Goal: Task Accomplishment & Management: Use online tool/utility

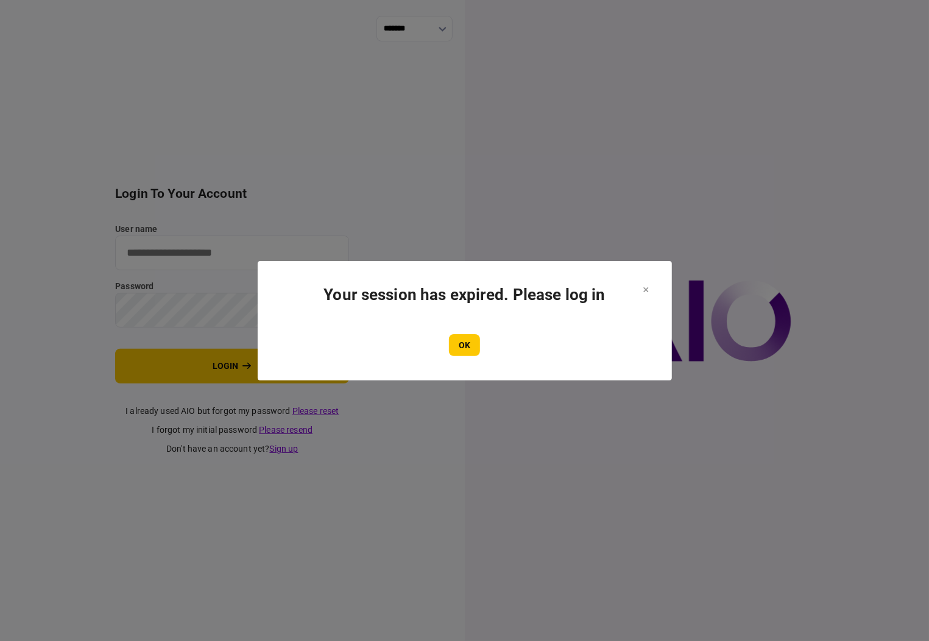
click at [445, 336] on div "OK" at bounding box center [464, 345] width 365 height 22
click at [461, 342] on button "OK" at bounding box center [464, 345] width 31 height 22
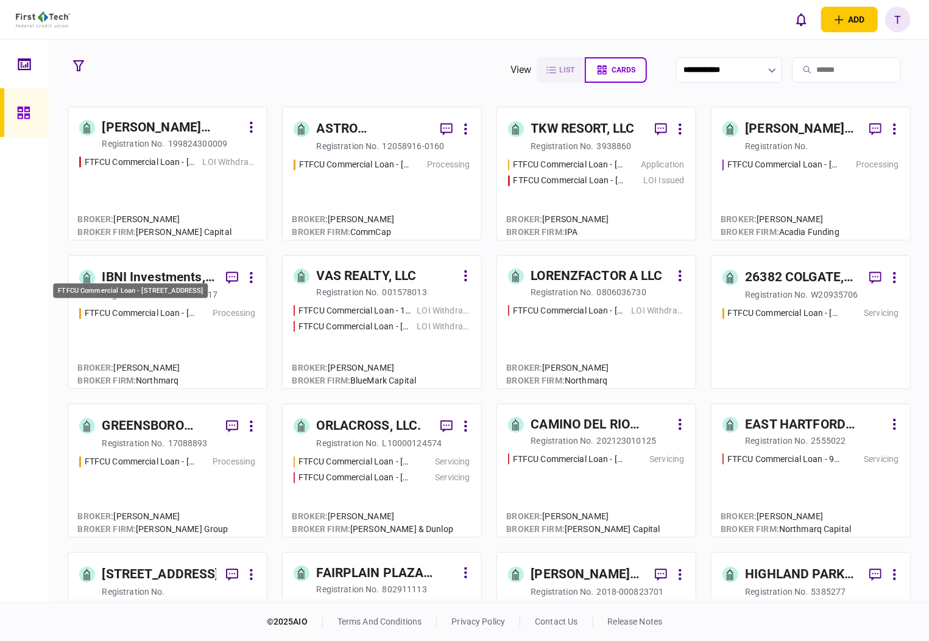
click at [146, 291] on div "FTFCU Commercial Loan - [STREET_ADDRESS]" at bounding box center [130, 290] width 155 height 15
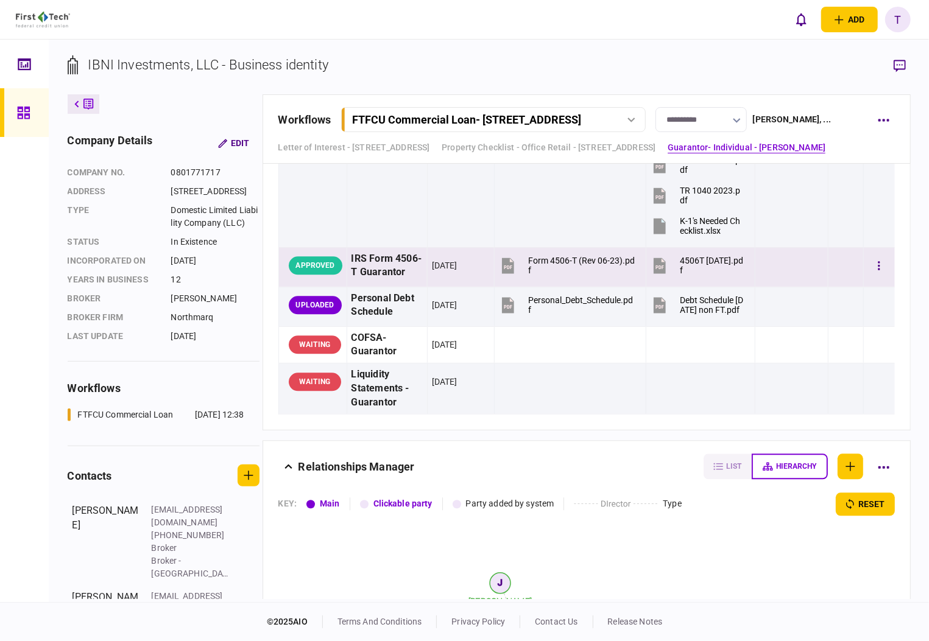
scroll to position [1706, 0]
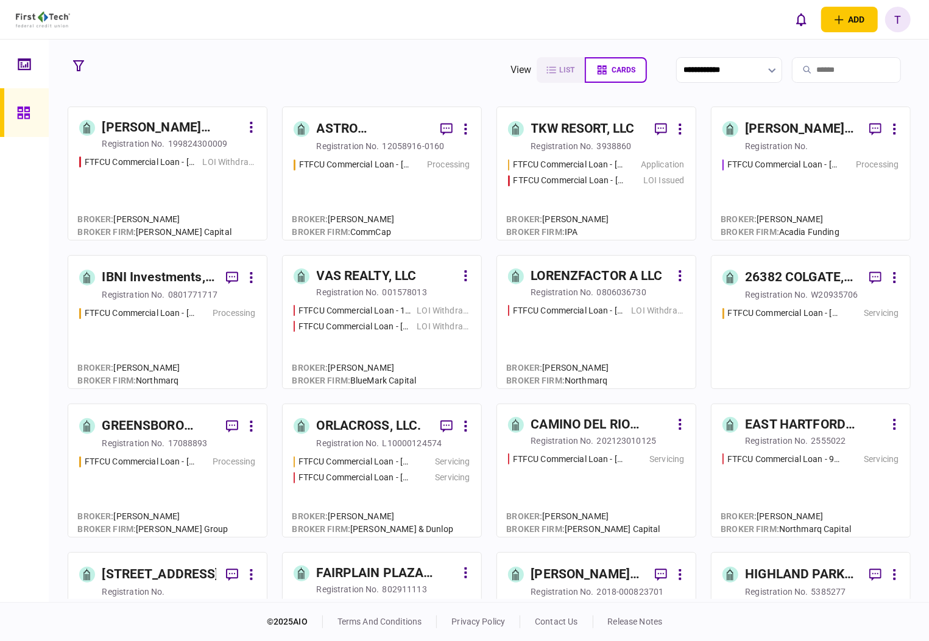
click at [317, 119] on div "ASTRO PROPERTIES LLC" at bounding box center [374, 128] width 114 height 19
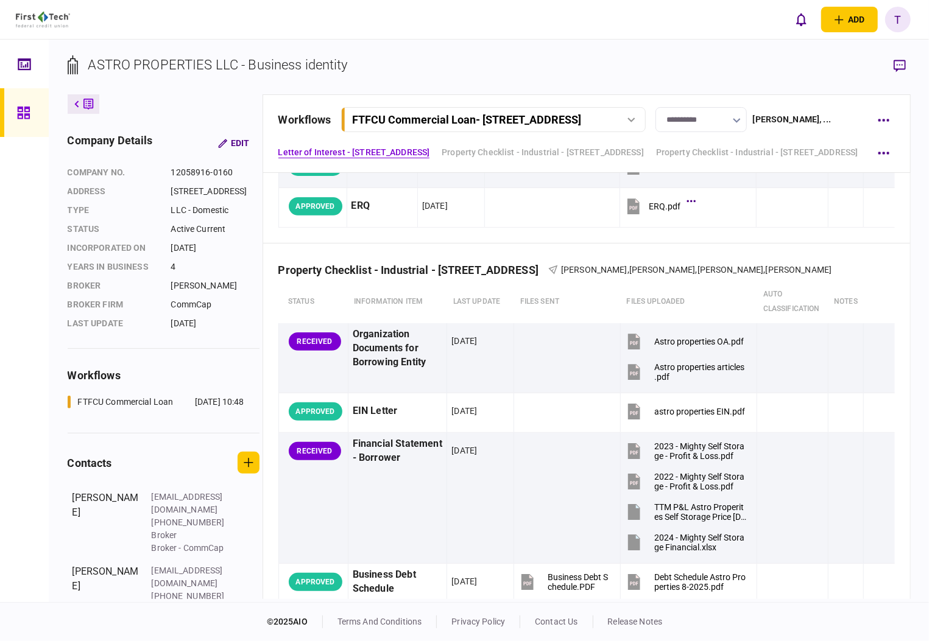
scroll to position [325, 0]
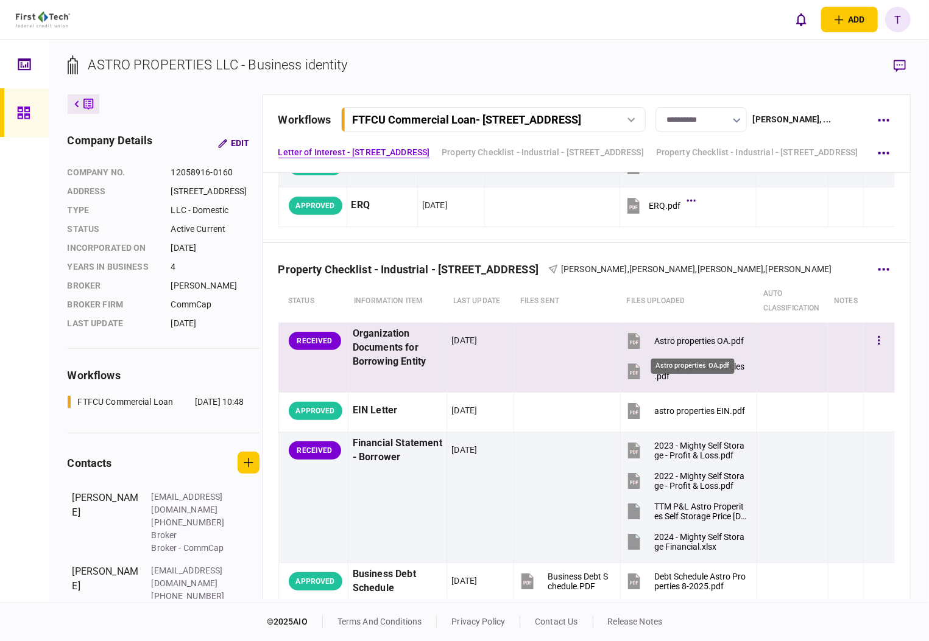
click at [672, 336] on div "Astro properties OA.pdf" at bounding box center [699, 341] width 90 height 10
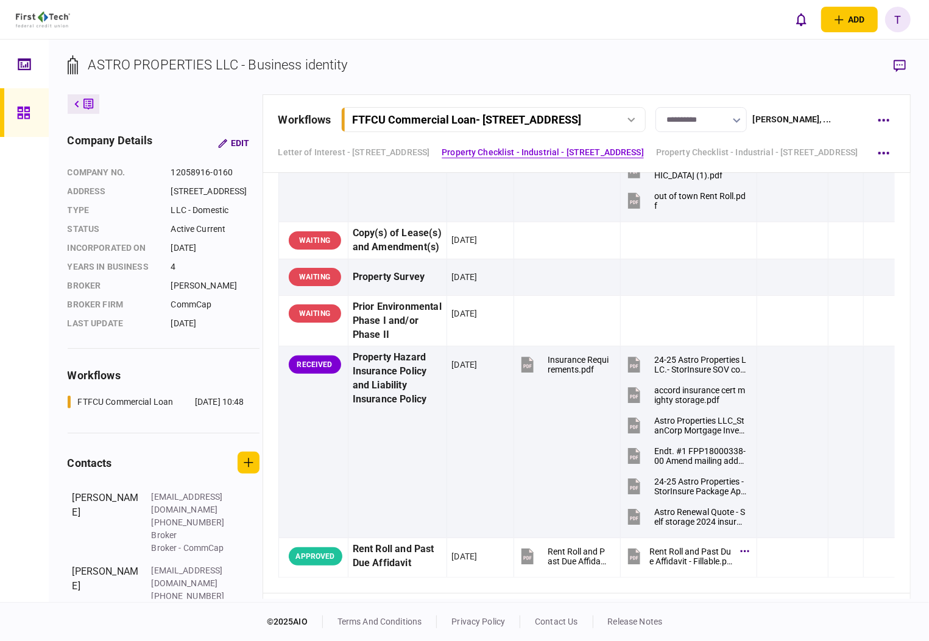
scroll to position [1543, 0]
